Goal: Information Seeking & Learning: Learn about a topic

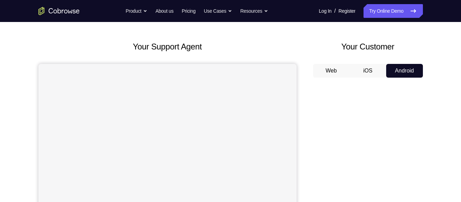
scroll to position [25, 0]
click at [390, 52] on h2 "Your Customer" at bounding box center [368, 47] width 110 height 12
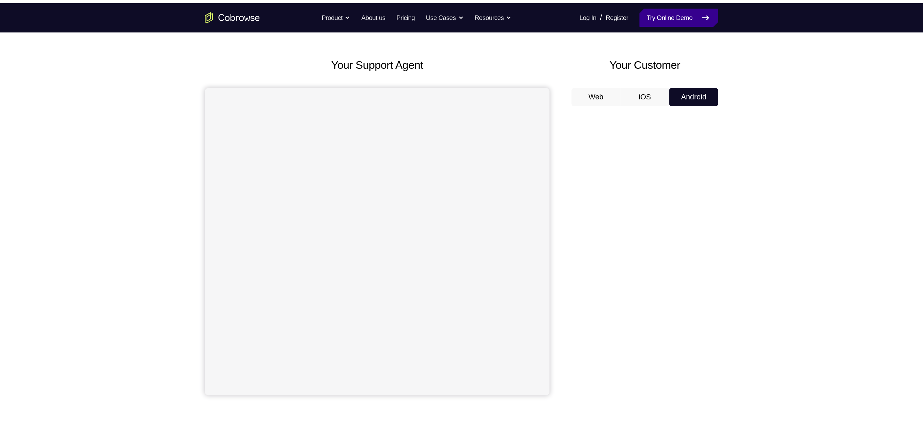
scroll to position [26, 0]
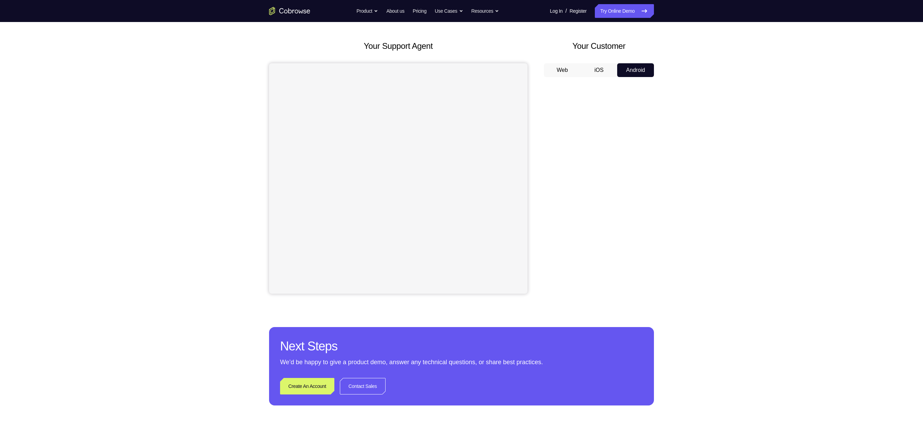
drag, startPoint x: 393, startPoint y: 16, endPoint x: 667, endPoint y: 132, distance: 297.6
click at [461, 132] on div "Your Support Agent Your Customer Web iOS Android Next Steps We’d be happy to gi…" at bounding box center [462, 222] width 440 height 453
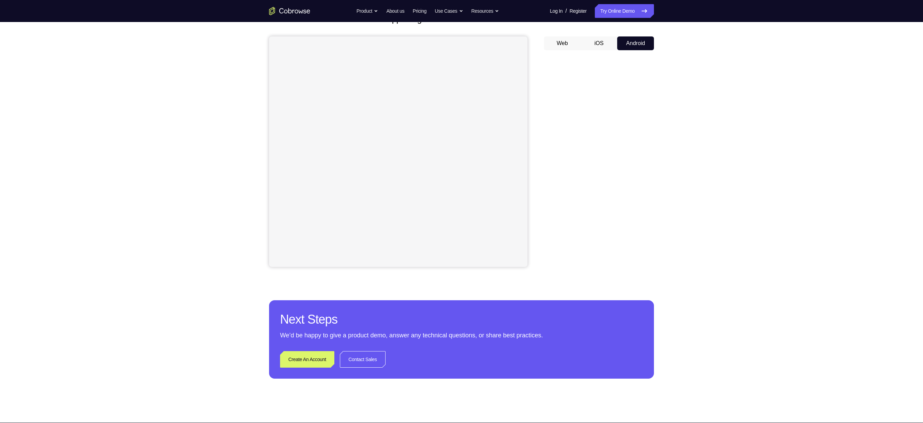
scroll to position [34, 0]
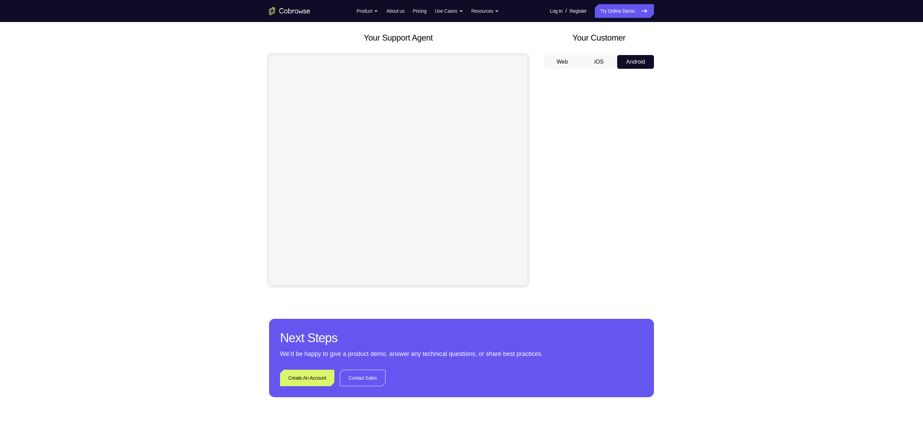
drag, startPoint x: 531, startPoint y: 73, endPoint x: 671, endPoint y: 85, distance: 140.4
click at [461, 143] on div "Your Support Agent Your Customer Web iOS Android Next Steps We’d be happy to gi…" at bounding box center [461, 214] width 923 height 453
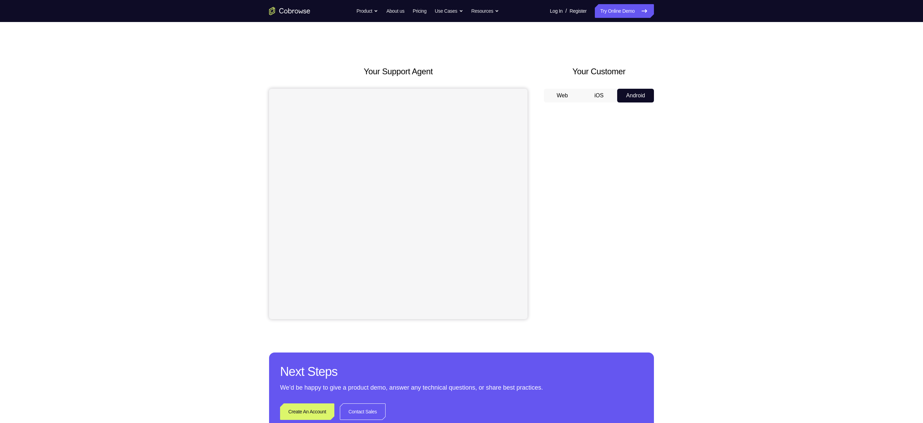
scroll to position [0, 0]
click at [461, 102] on button "Web" at bounding box center [562, 96] width 37 height 14
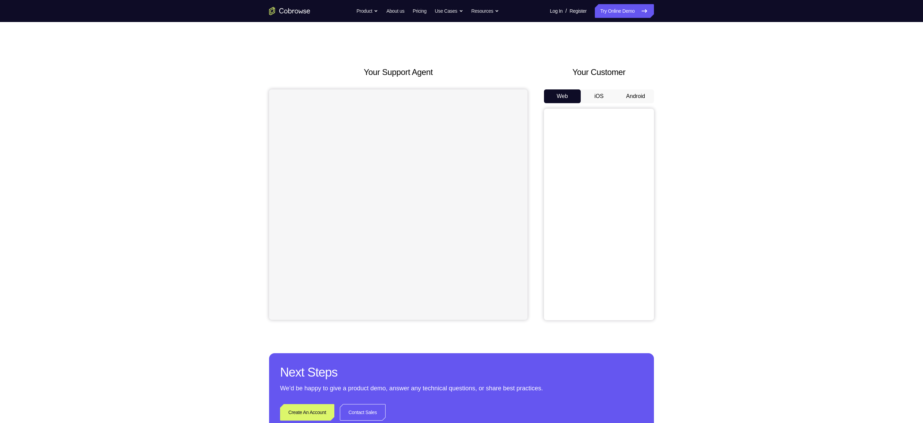
click at [461, 95] on button "Android" at bounding box center [635, 96] width 37 height 14
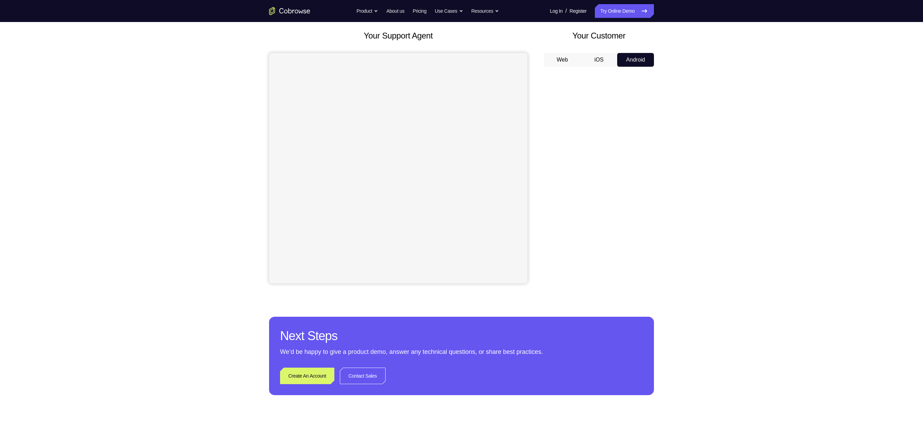
scroll to position [36, 0]
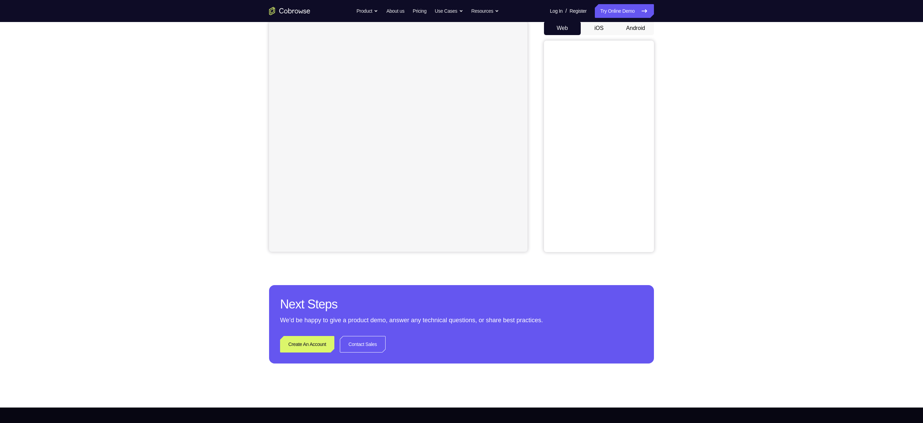
scroll to position [61, 0]
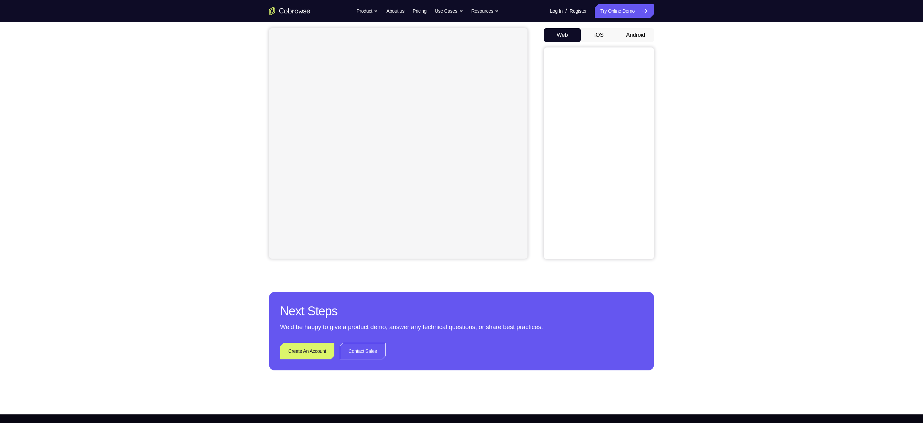
click at [646, 31] on button "Android" at bounding box center [635, 35] width 37 height 14
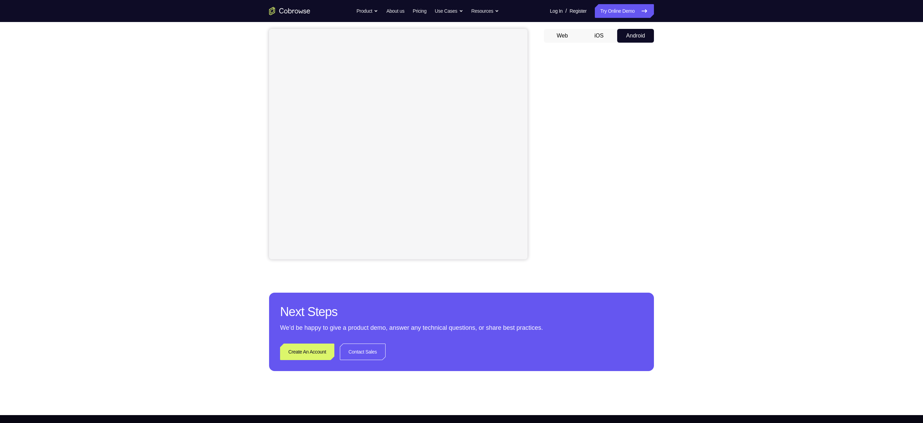
scroll to position [62, 0]
